Goal: Go to known website: Access a specific website the user already knows

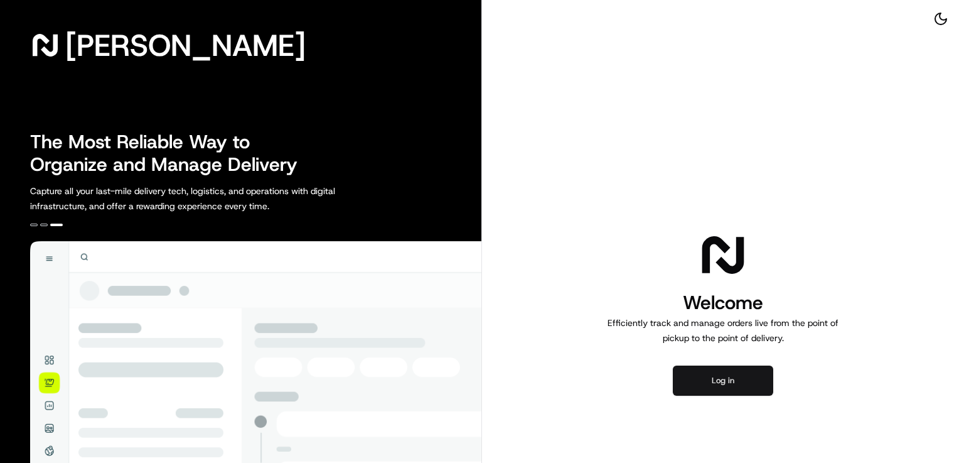
click at [730, 388] on button "Log in" at bounding box center [723, 380] width 100 height 30
